Goal: Task Accomplishment & Management: Complete application form

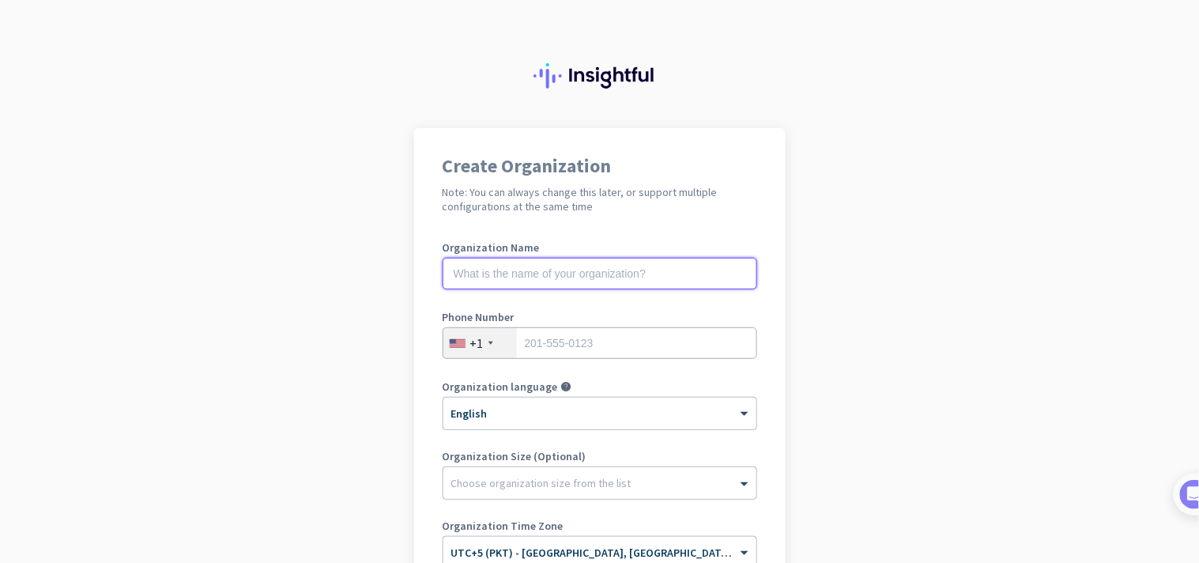
click at [597, 267] on input "text" at bounding box center [600, 274] width 315 height 32
drag, startPoint x: 567, startPoint y: 270, endPoint x: 296, endPoint y: 259, distance: 271.3
click at [293, 258] on app-onboarding-organization "Create Organization Note: You can always change this later, or support multiple…" at bounding box center [599, 446] width 1199 height 637
type input "S"
type input "Test"
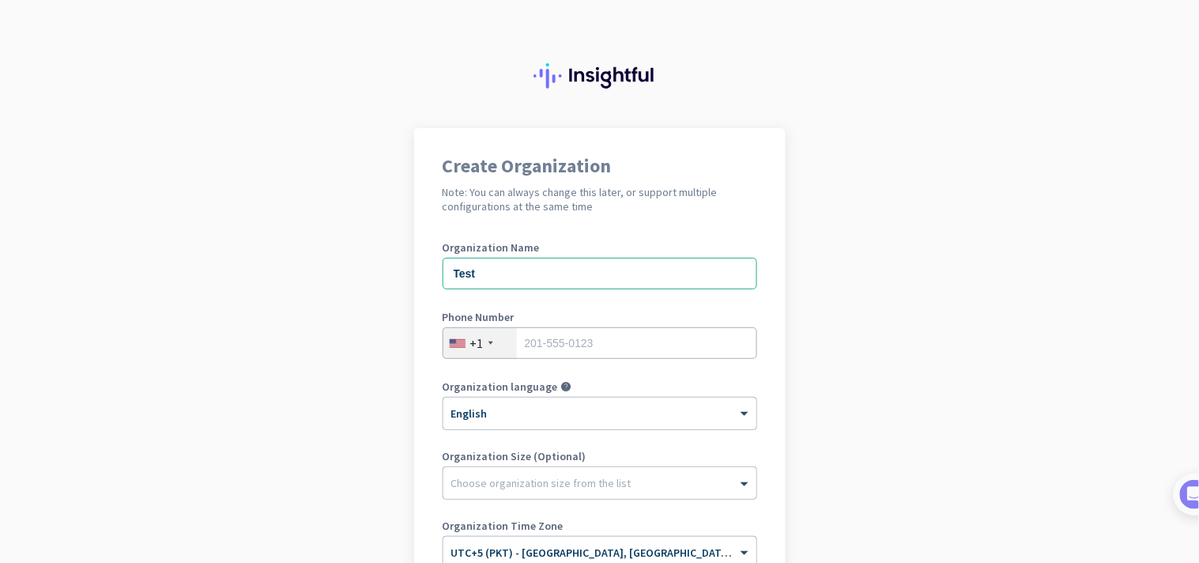
click at [486, 345] on div "+1" at bounding box center [479, 343] width 73 height 30
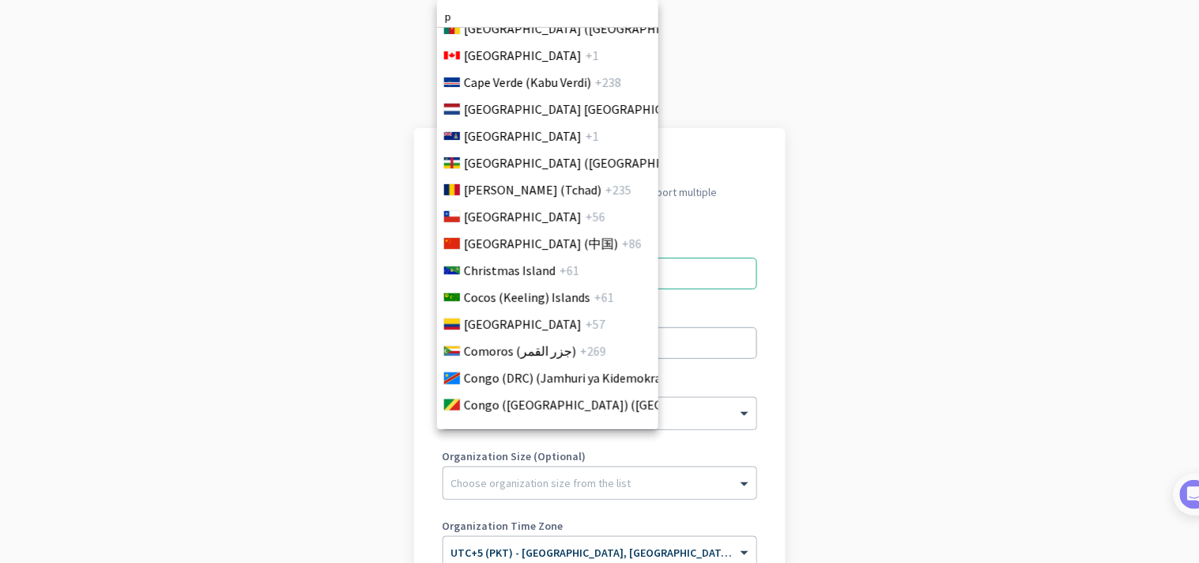
click at [518, 8] on input "p" at bounding box center [547, 17] width 221 height 21
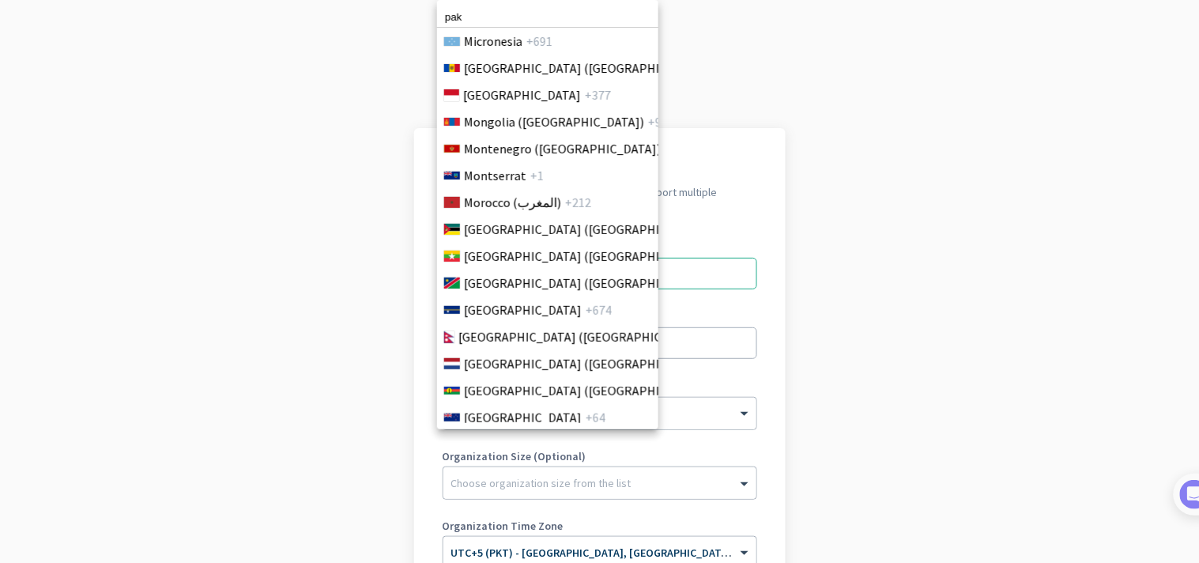
scroll to position [4362, 0]
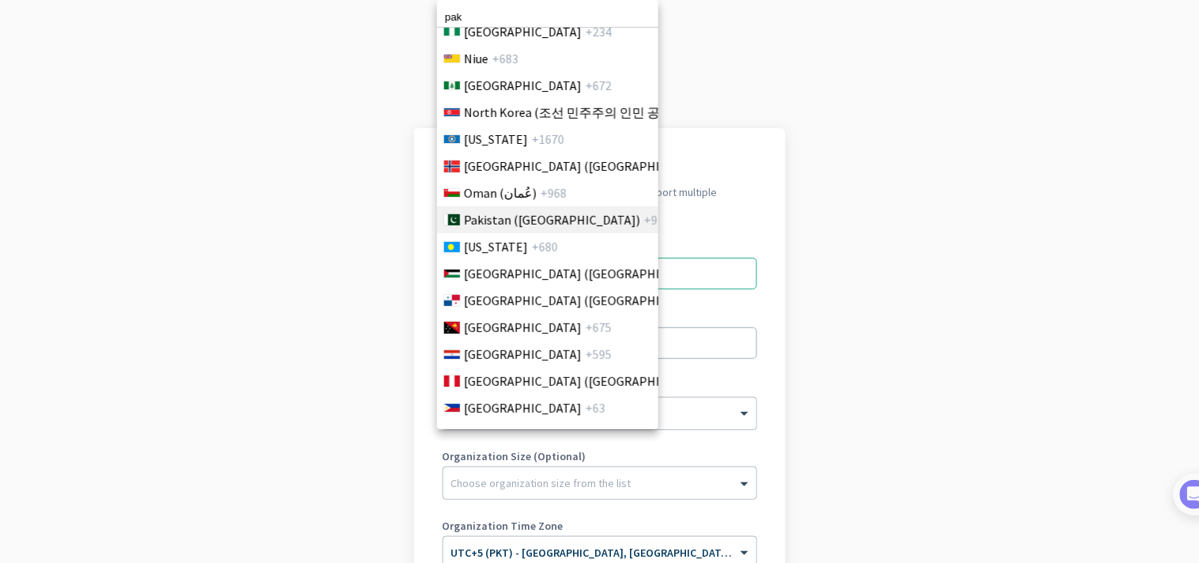
type input "pak"
click at [504, 206] on li "Pakistan (‫[GEOGRAPHIC_DATA]‬‎) +92" at bounding box center [547, 219] width 222 height 27
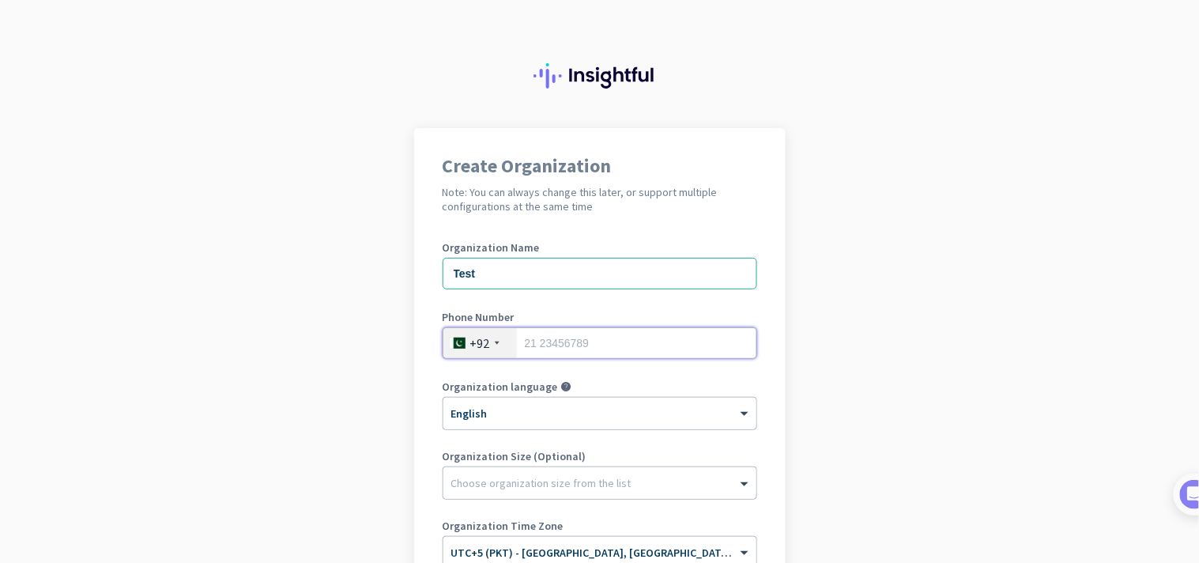
click at [561, 334] on input "tel" at bounding box center [600, 343] width 315 height 32
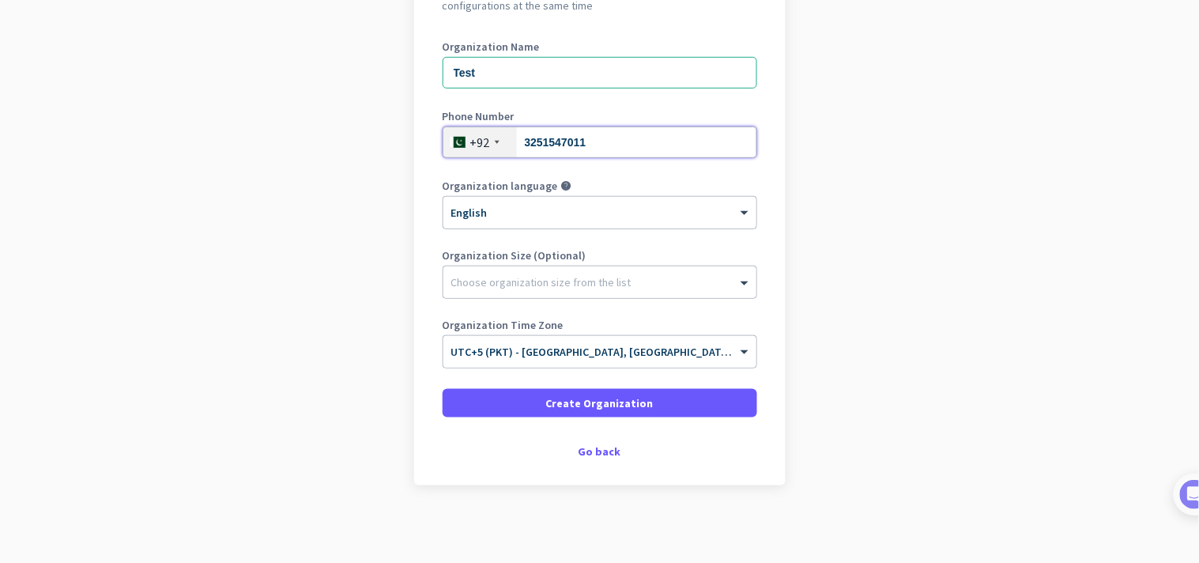
scroll to position [202, 0]
type input "3251547011"
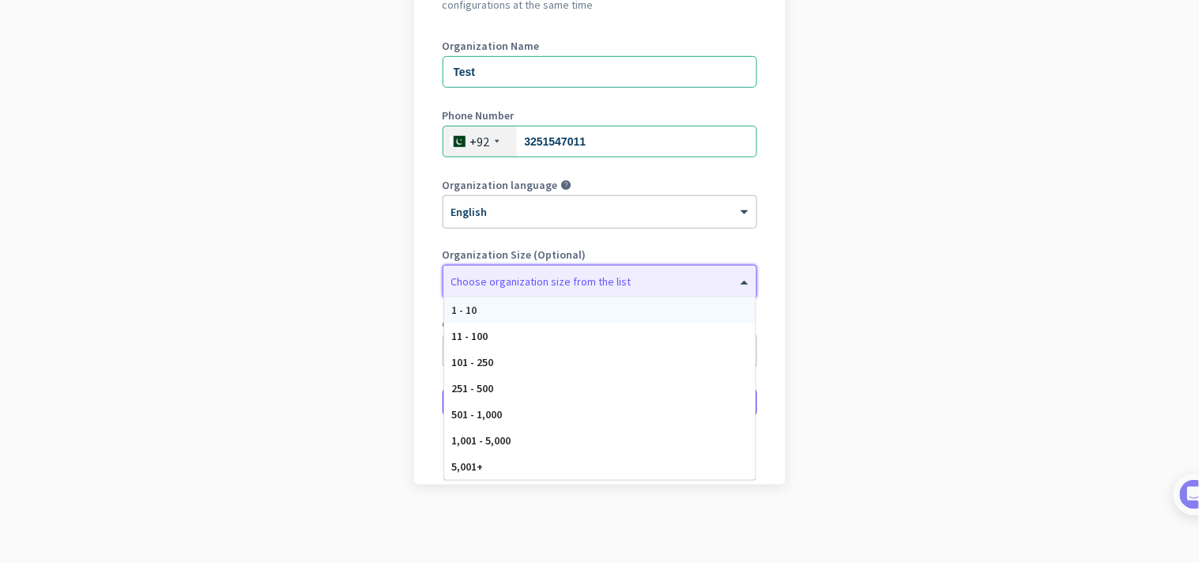
click at [610, 281] on div at bounding box center [599, 277] width 313 height 16
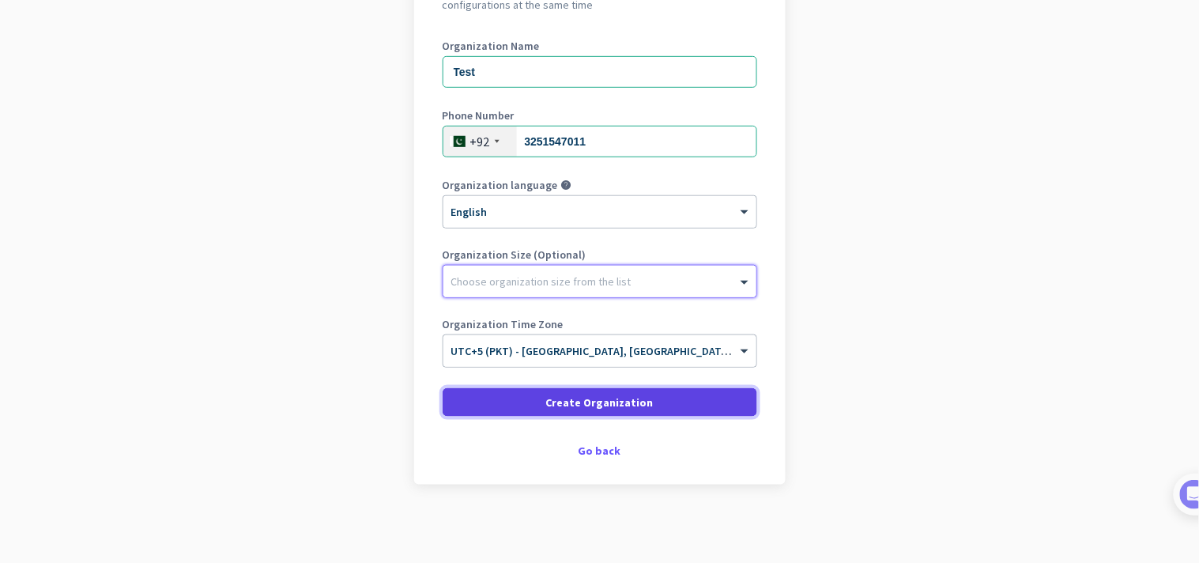
click at [571, 394] on span "Create Organization" at bounding box center [599, 402] width 107 height 16
